Goal: Check status: Check status

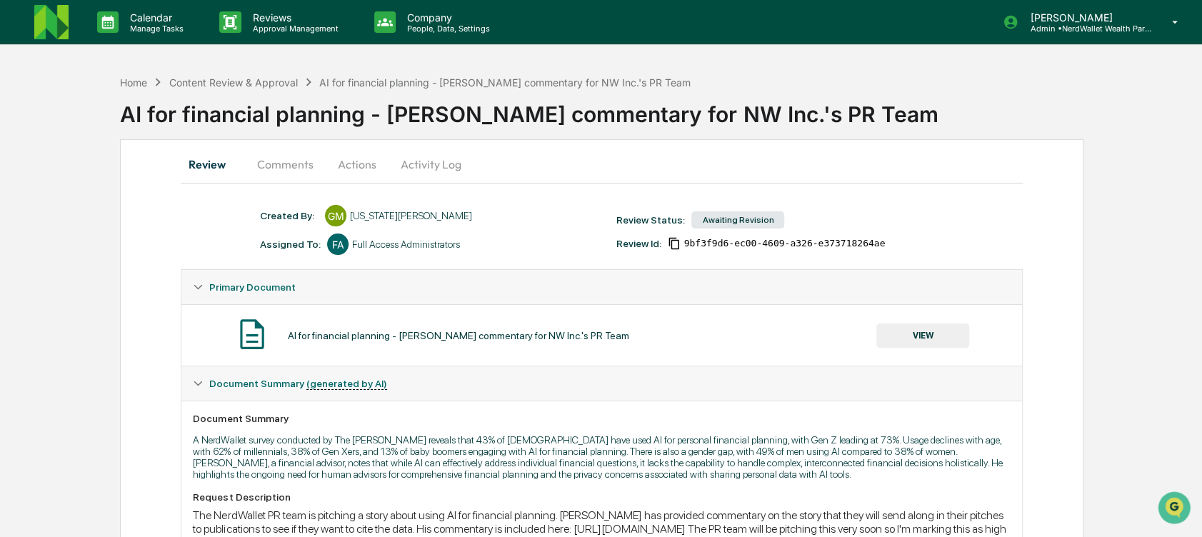
click at [309, 159] on button "Comments" at bounding box center [284, 164] width 79 height 34
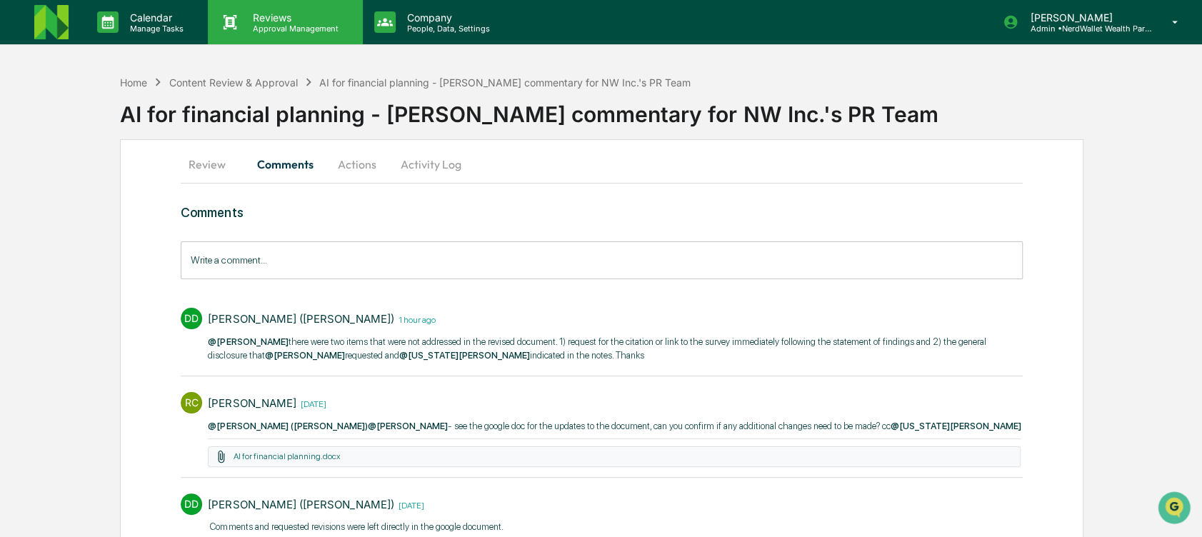
click at [271, 29] on p "Approval Management" at bounding box center [293, 29] width 104 height 10
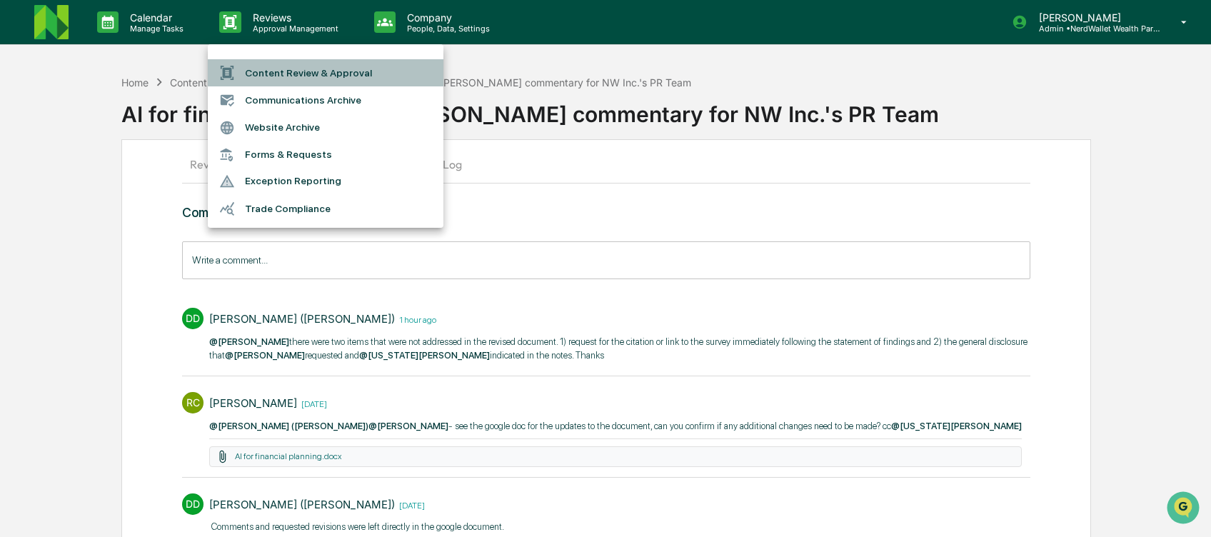
click at [287, 66] on li "Content Review & Approval" at bounding box center [326, 72] width 236 height 27
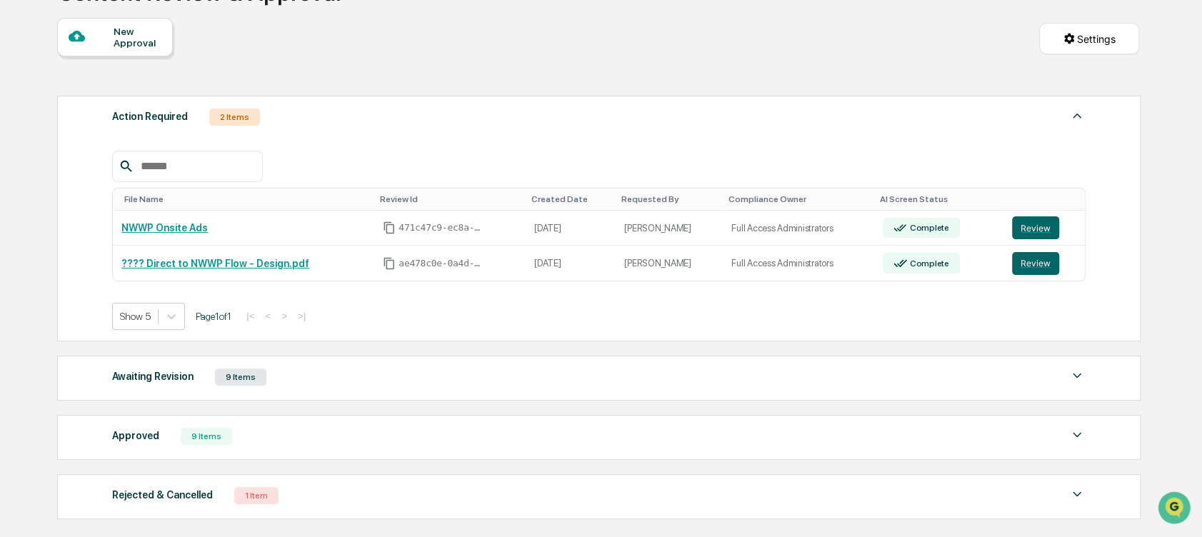
scroll to position [123, 0]
click at [1028, 221] on button "Review" at bounding box center [1035, 226] width 47 height 23
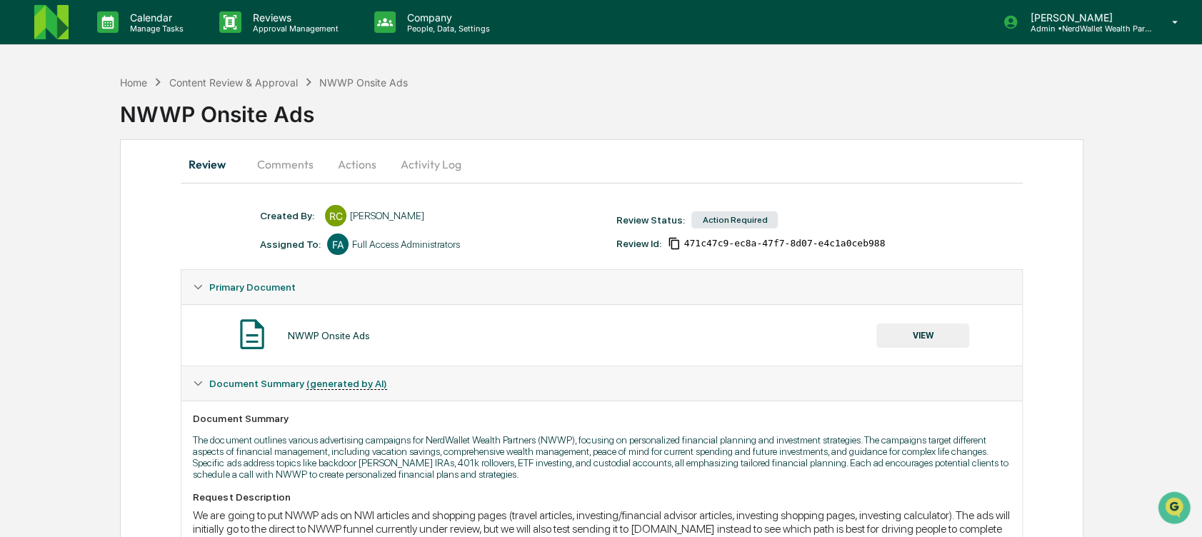
click at [287, 168] on button "Comments" at bounding box center [284, 164] width 79 height 34
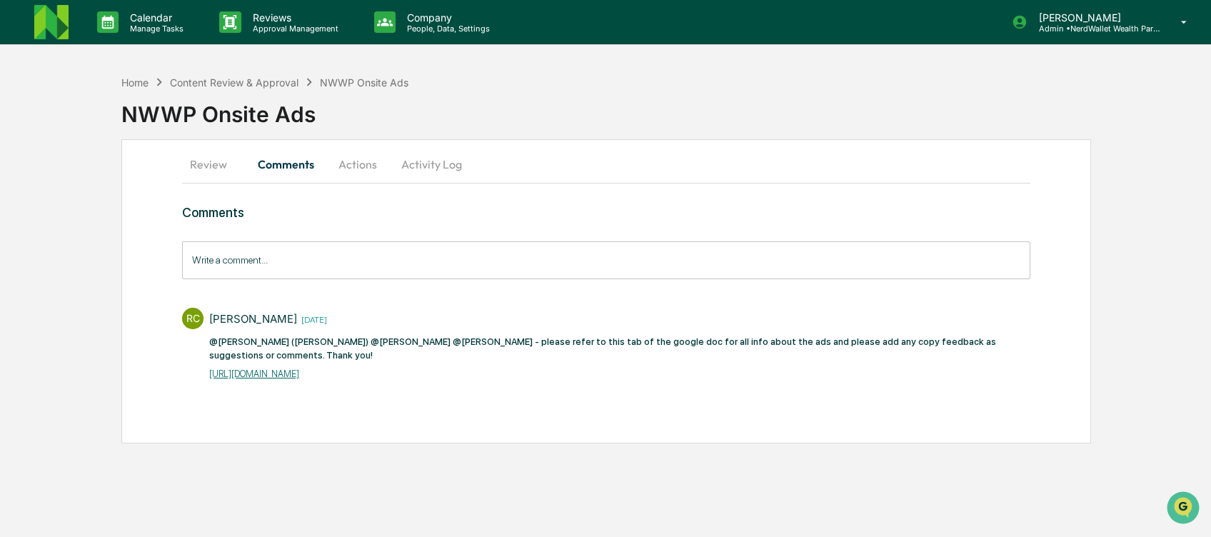
click at [299, 371] on link "[URL][DOMAIN_NAME]" at bounding box center [254, 373] width 90 height 11
click at [299, 368] on link "[URL][DOMAIN_NAME]" at bounding box center [254, 373] width 90 height 11
click at [201, 160] on button "Review" at bounding box center [214, 164] width 64 height 34
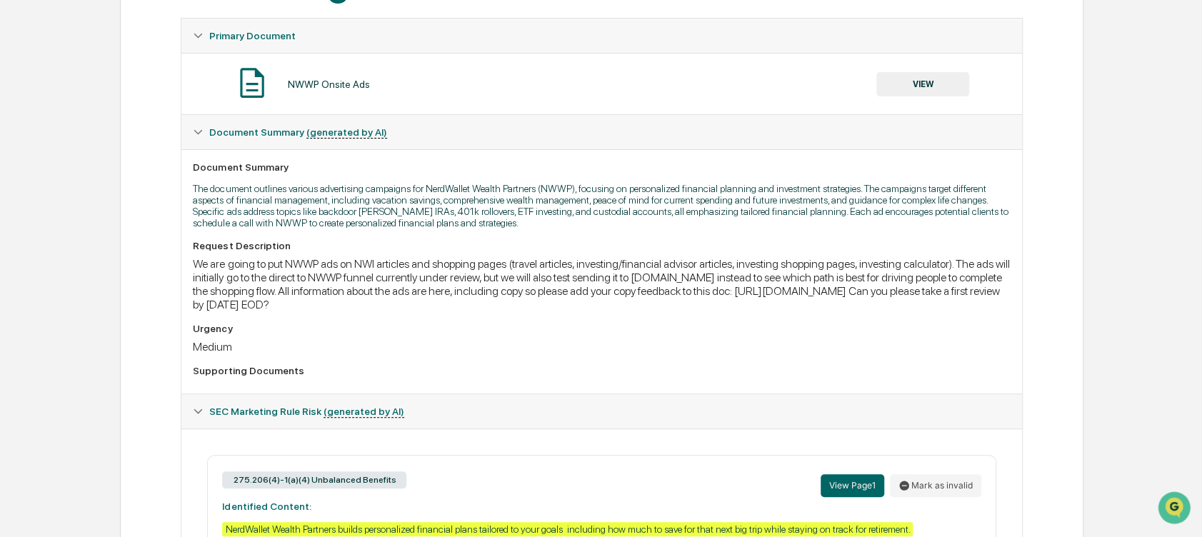
scroll to position [221, 0]
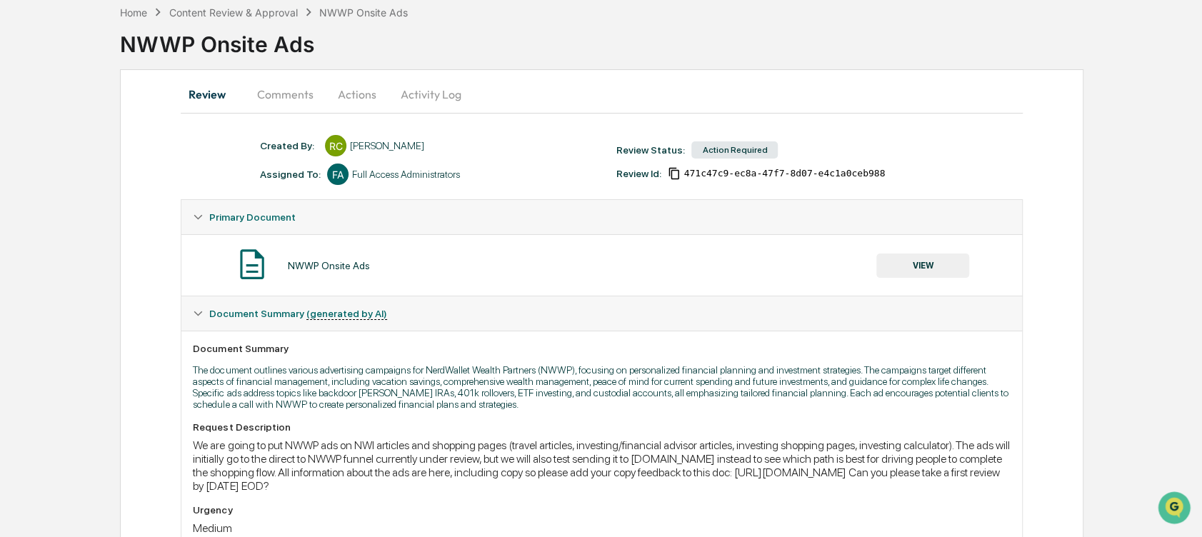
click at [293, 91] on button "Comments" at bounding box center [284, 94] width 79 height 34
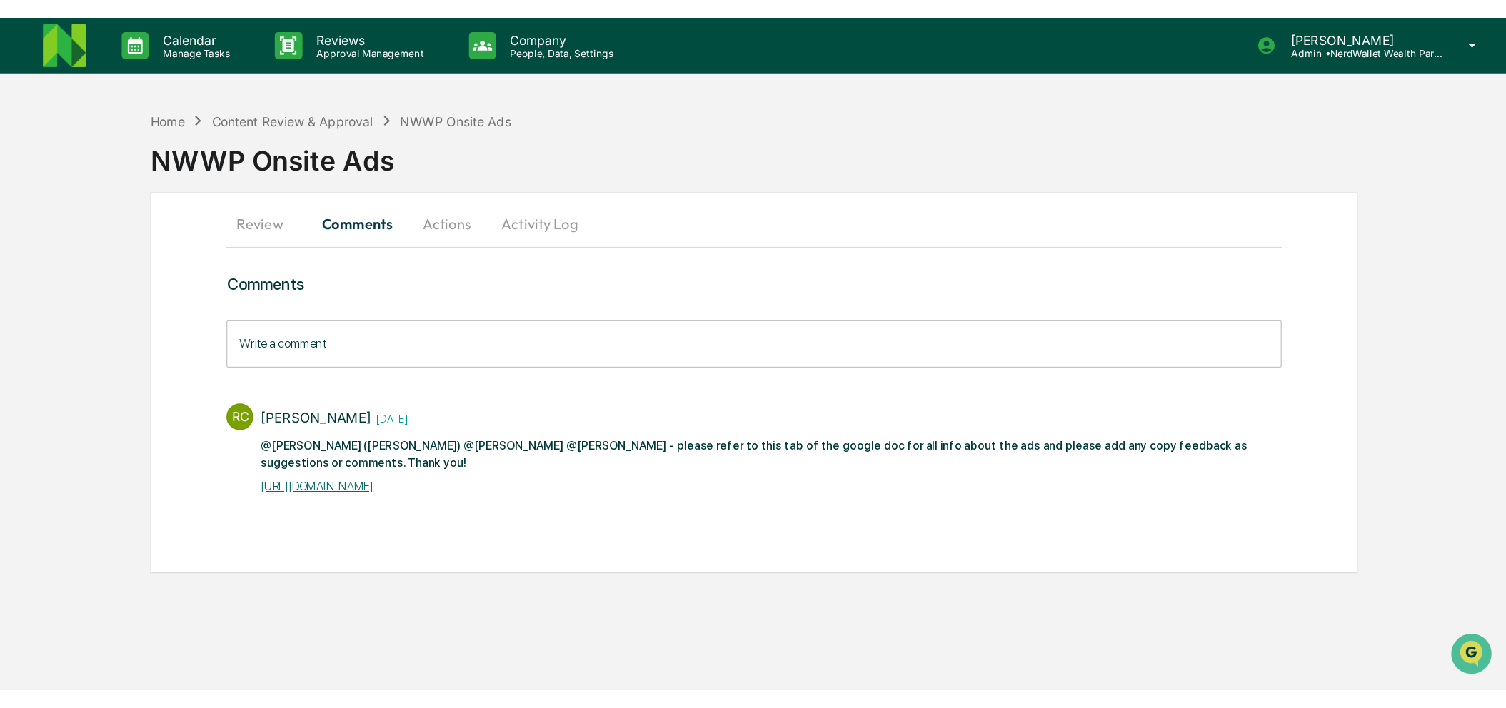
scroll to position [0, 0]
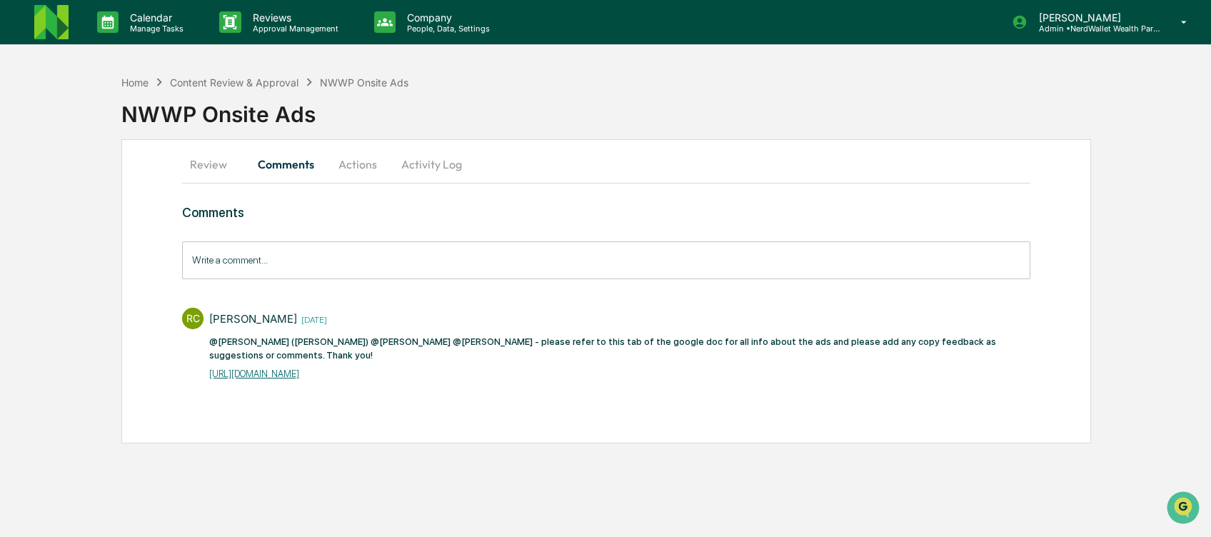
click at [280, 374] on link "[URL][DOMAIN_NAME]" at bounding box center [254, 373] width 90 height 11
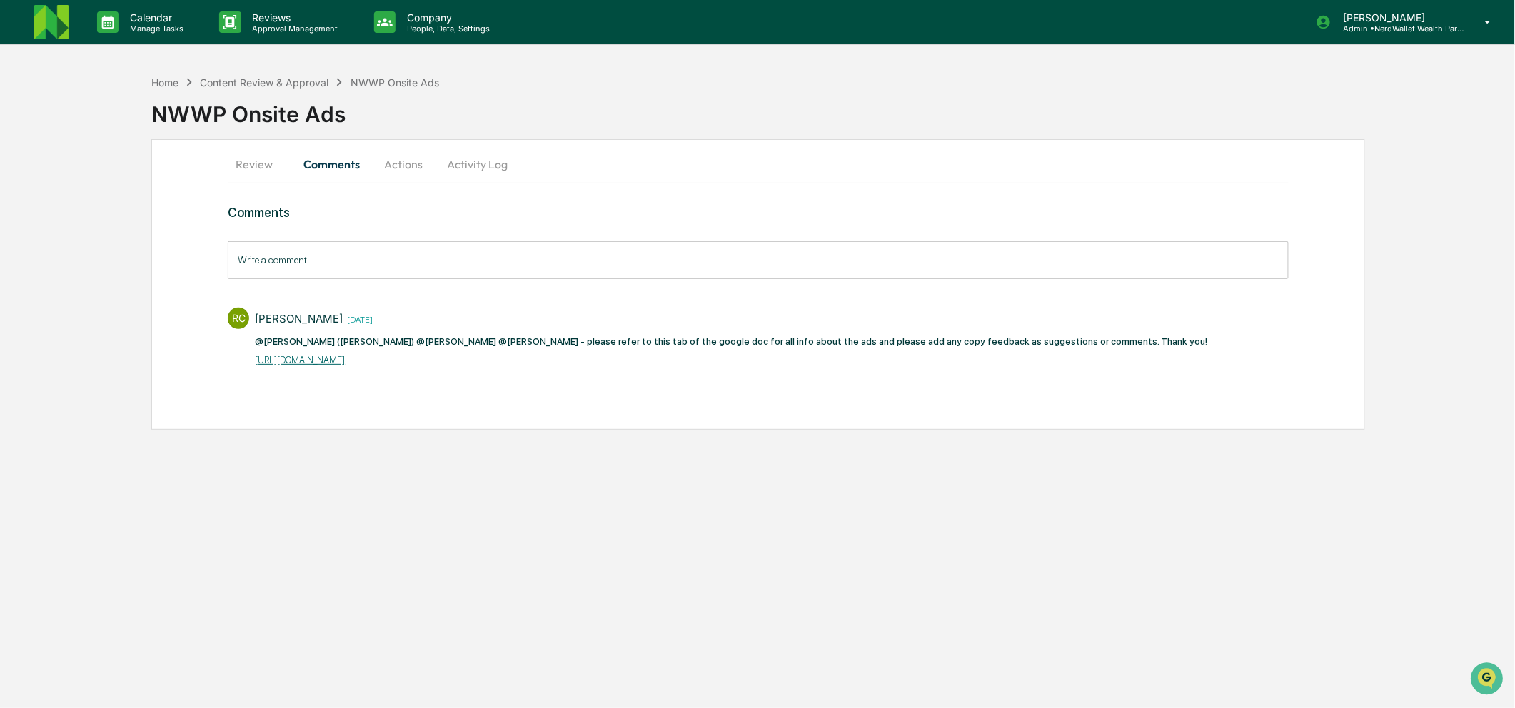
click at [36, 18] on img at bounding box center [51, 22] width 34 height 34
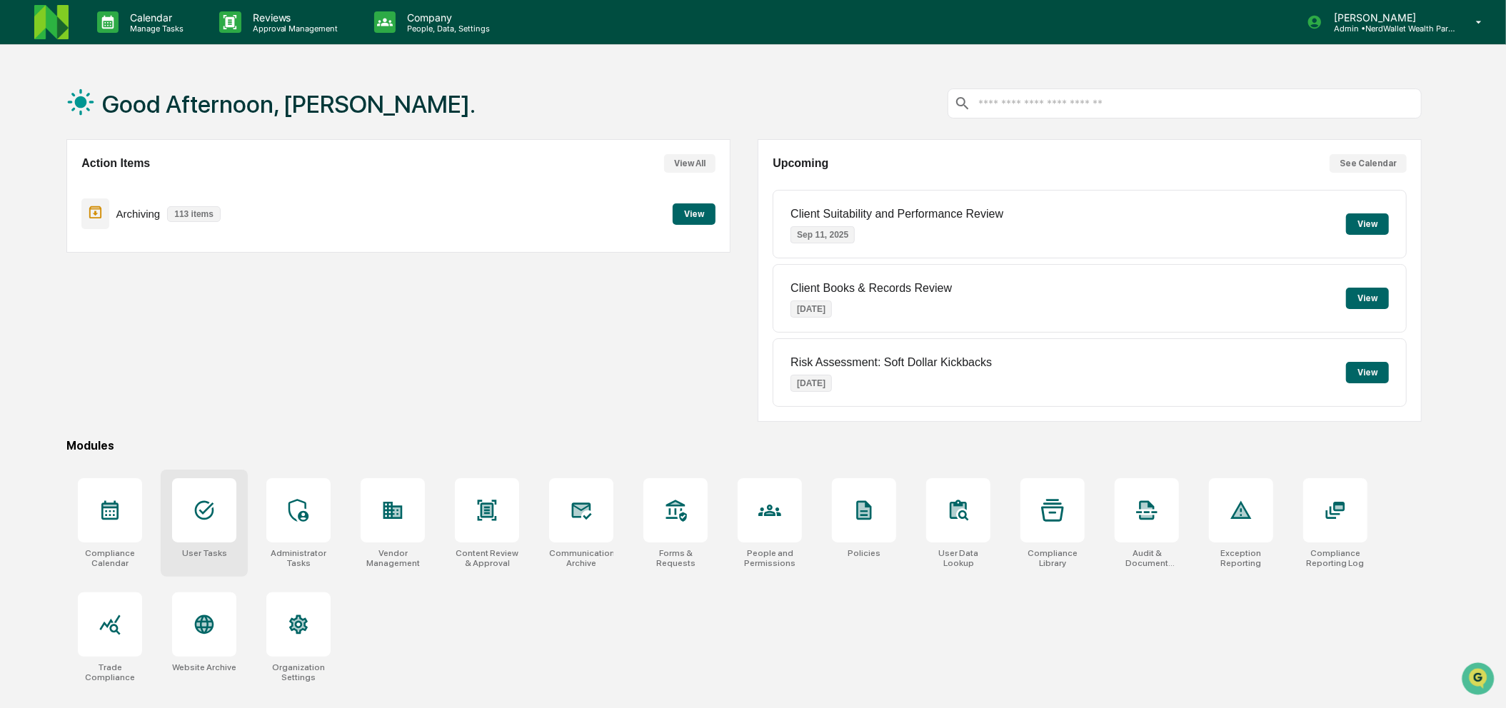
click at [227, 514] on div at bounding box center [204, 510] width 64 height 64
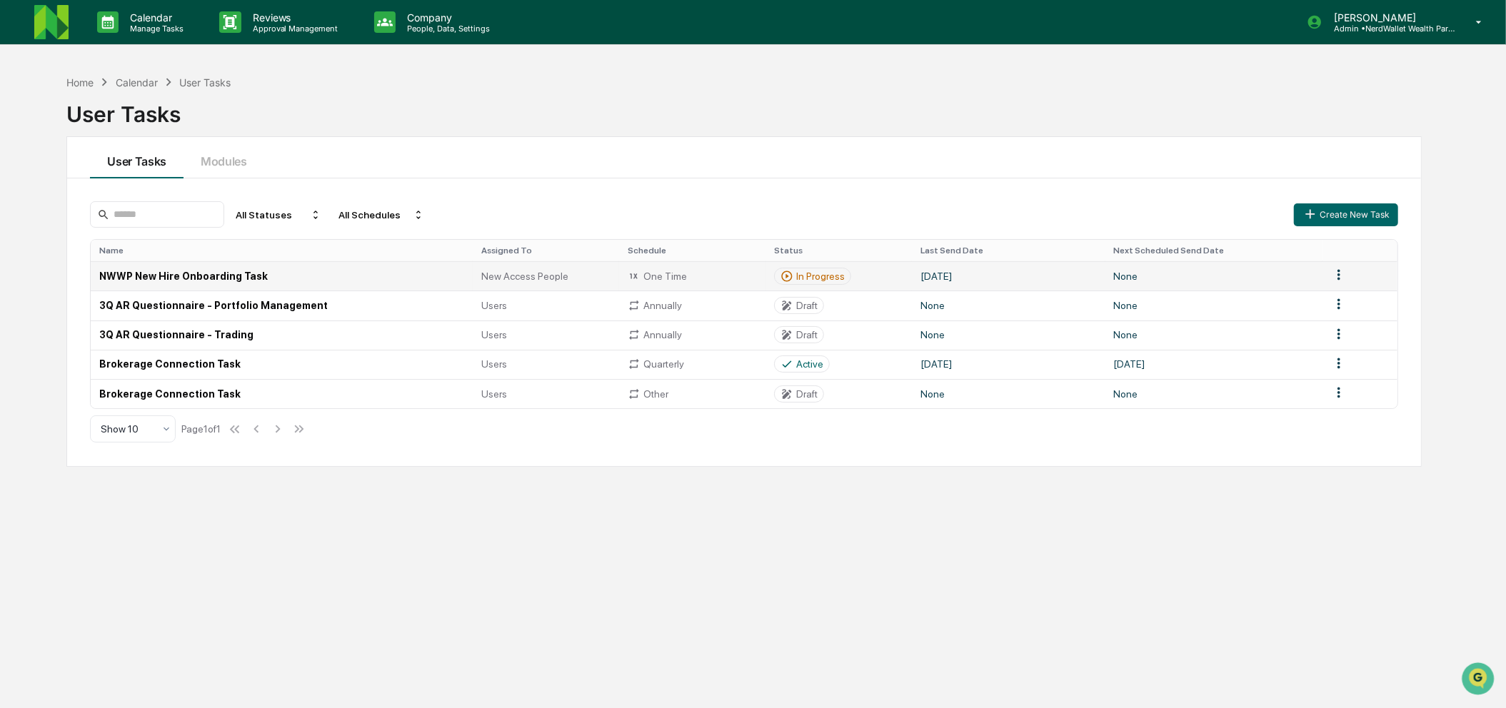
click at [415, 276] on td "NWWP New Hire Onboarding Task" at bounding box center [282, 275] width 382 height 29
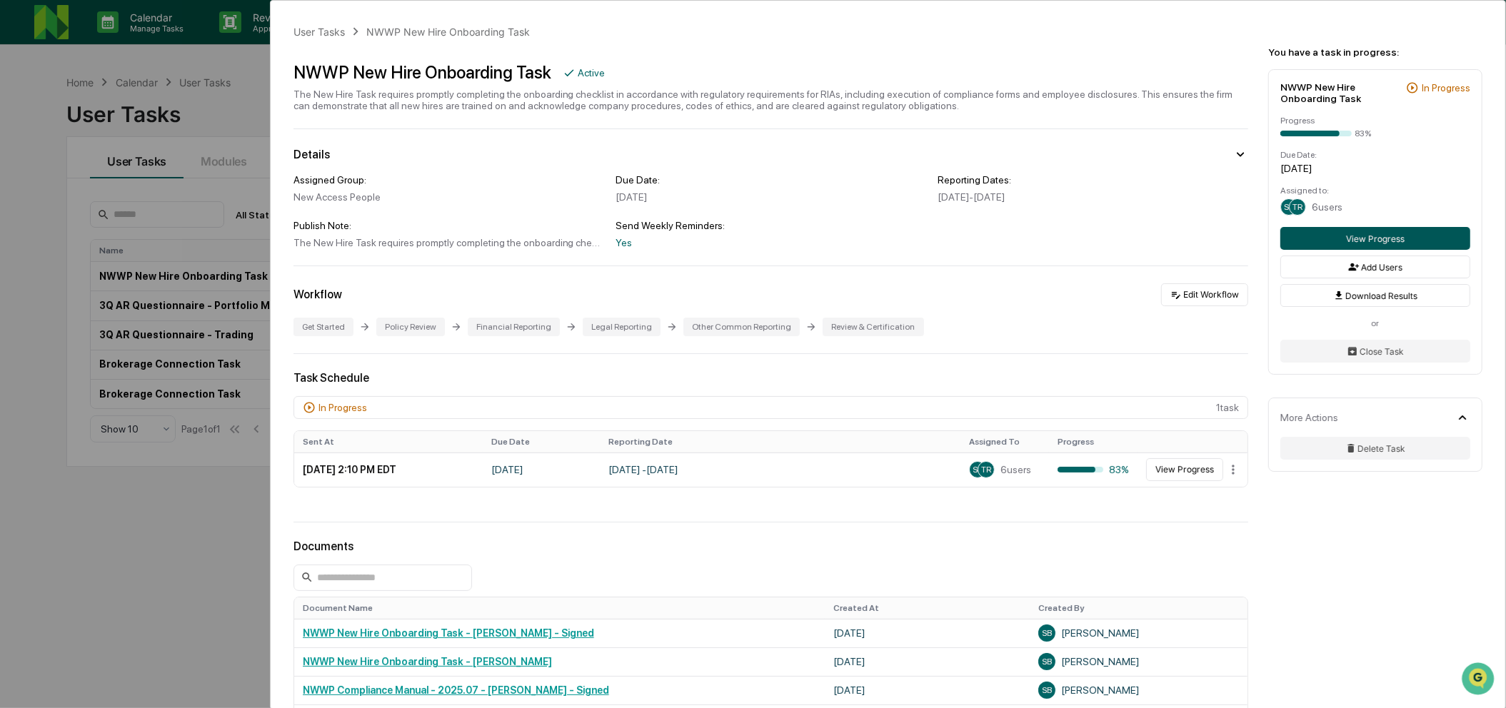
click at [1420, 246] on button "View Progress" at bounding box center [1375, 238] width 190 height 23
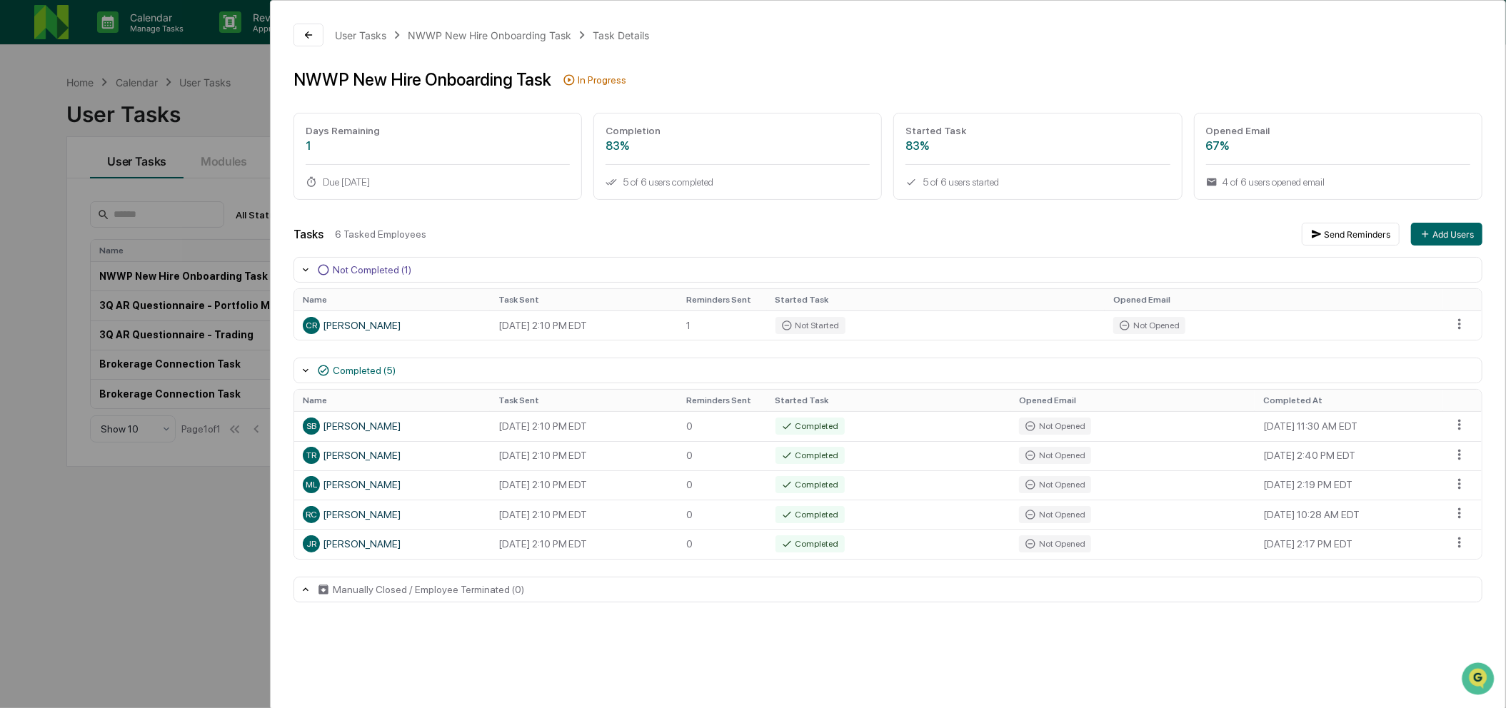
click at [67, 139] on div "User Tasks NWWP New Hire Onboarding Task Task Details NWWP New Hire Onboarding …" at bounding box center [753, 354] width 1506 height 708
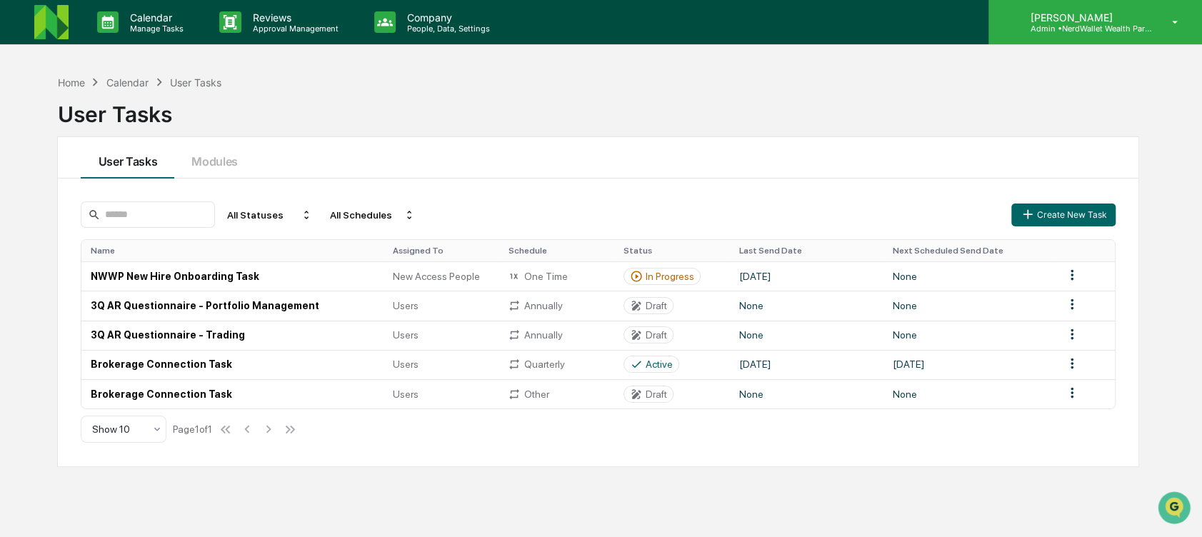
click at [1111, 26] on p "Admin • NerdWallet Wealth Partners" at bounding box center [1084, 29] width 133 height 10
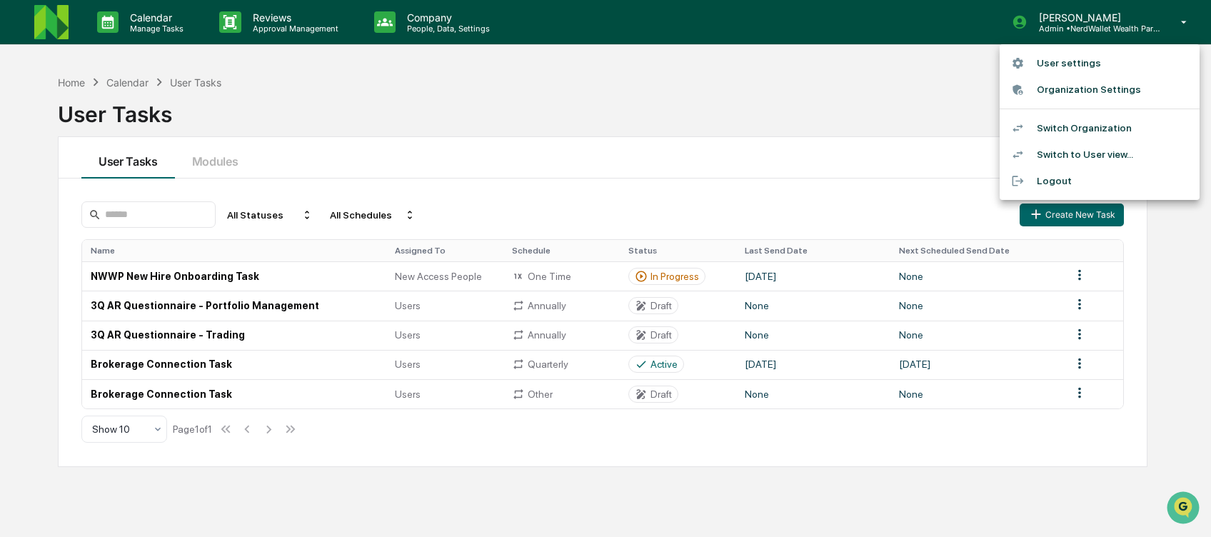
click at [1137, 131] on li "Switch Organization" at bounding box center [1100, 128] width 200 height 26
